Goal: Check status

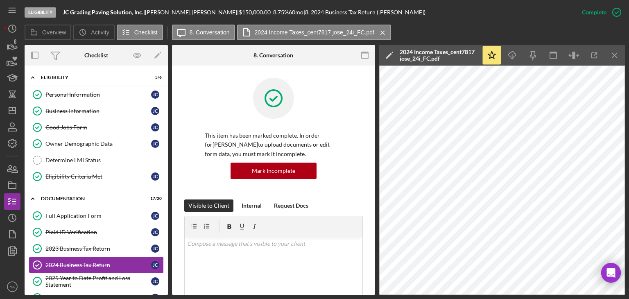
scroll to position [596, 0]
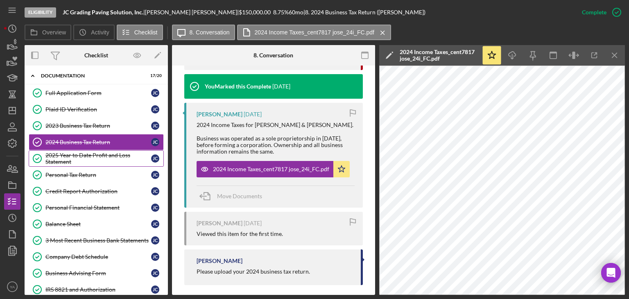
click at [105, 154] on div "2025 Year to Date Profit and Loss Statement" at bounding box center [98, 158] width 106 height 13
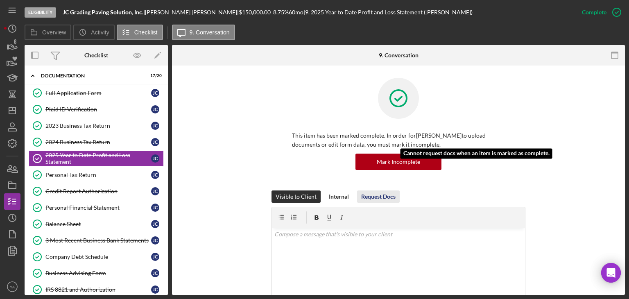
scroll to position [164, 0]
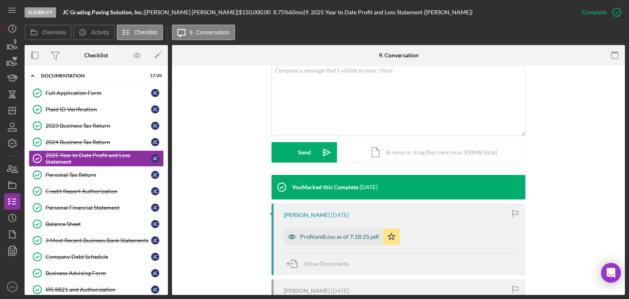
click at [341, 232] on div "ProfitandLoss as of 7:18:25.pdf" at bounding box center [334, 237] width 100 height 16
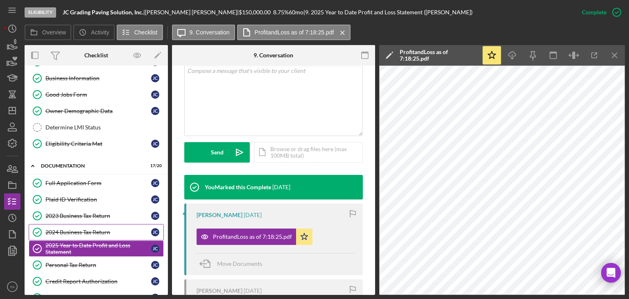
scroll to position [0, 0]
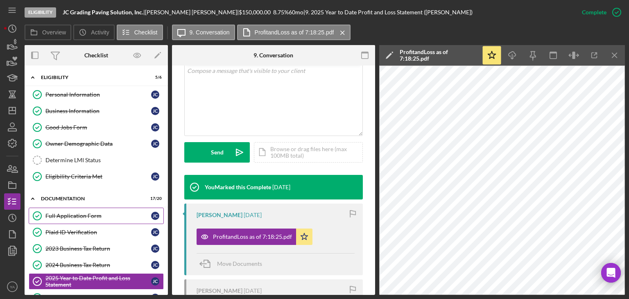
click at [70, 214] on div "Full Application Form" at bounding box center [98, 216] width 106 height 7
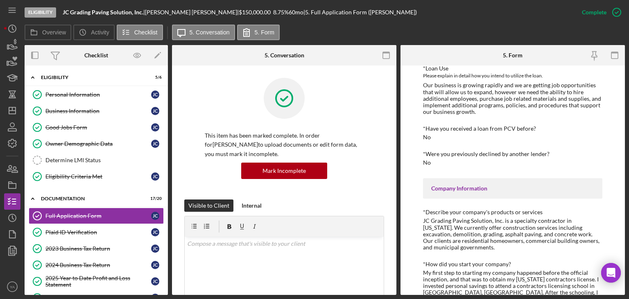
scroll to position [41, 0]
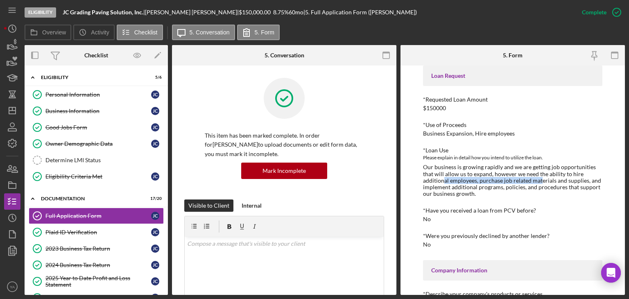
drag, startPoint x: 442, startPoint y: 182, endPoint x: 541, endPoint y: 183, distance: 98.7
click at [541, 183] on div "Our business is growing rapidly and we are getting job opportunities that will …" at bounding box center [512, 180] width 179 height 33
click at [535, 183] on div "Our business is growing rapidly and we are getting job opportunities that will …" at bounding box center [512, 180] width 179 height 33
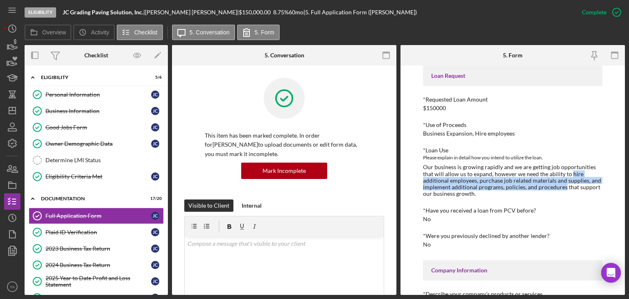
drag, startPoint x: 569, startPoint y: 176, endPoint x: 562, endPoint y: 187, distance: 13.4
click at [562, 187] on div "Our business is growing rapidly and we are getting job opportunities that will …" at bounding box center [512, 180] width 179 height 33
copy div "hire additional employees, purchase job related materials and supplies, and imp…"
click at [490, 185] on div "Our business is growing rapidly and we are getting job opportunities that will …" at bounding box center [512, 180] width 179 height 33
click at [492, 183] on div "Our business is growing rapidly and we are getting job opportunities that will …" at bounding box center [512, 180] width 179 height 33
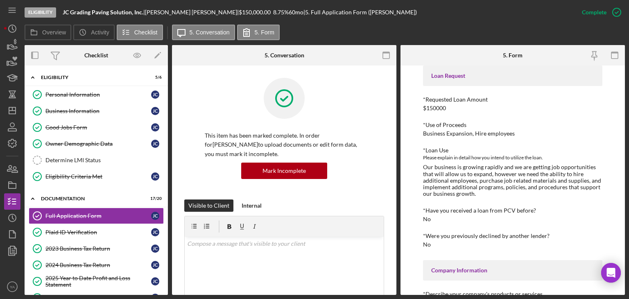
click at [493, 169] on div "Our business is growing rapidly and we are getting job opportunities that will …" at bounding box center [512, 180] width 179 height 33
drag, startPoint x: 574, startPoint y: 264, endPoint x: 584, endPoint y: 262, distance: 10.4
click at [574, 264] on div "Company Information" at bounding box center [512, 270] width 179 height 20
